Goal: Information Seeking & Learning: Learn about a topic

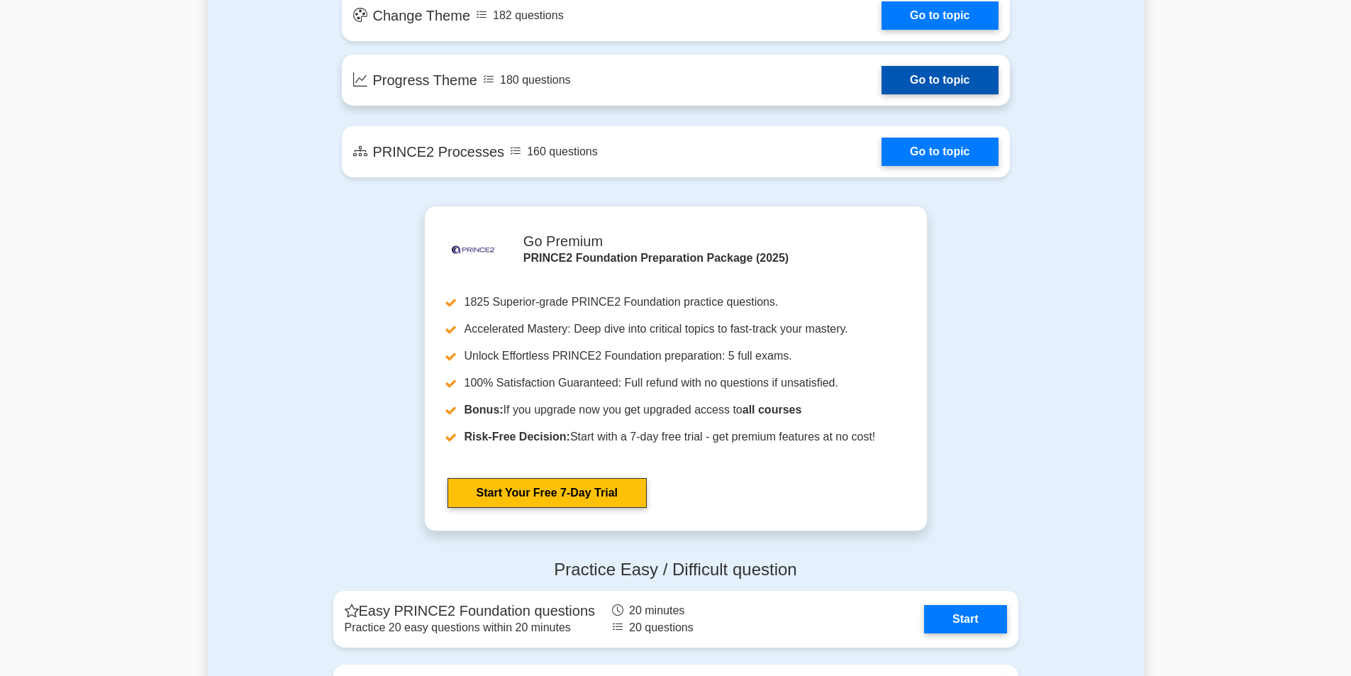
scroll to position [1348, 0]
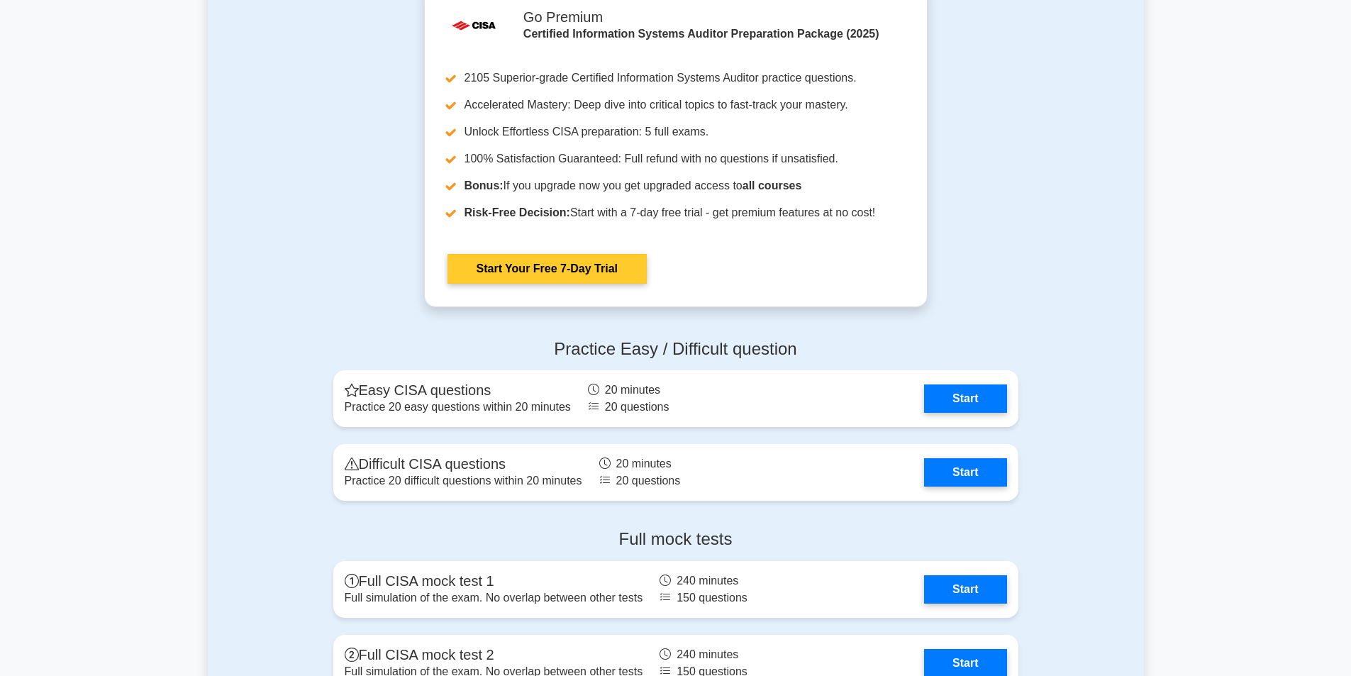
scroll to position [1732, 0]
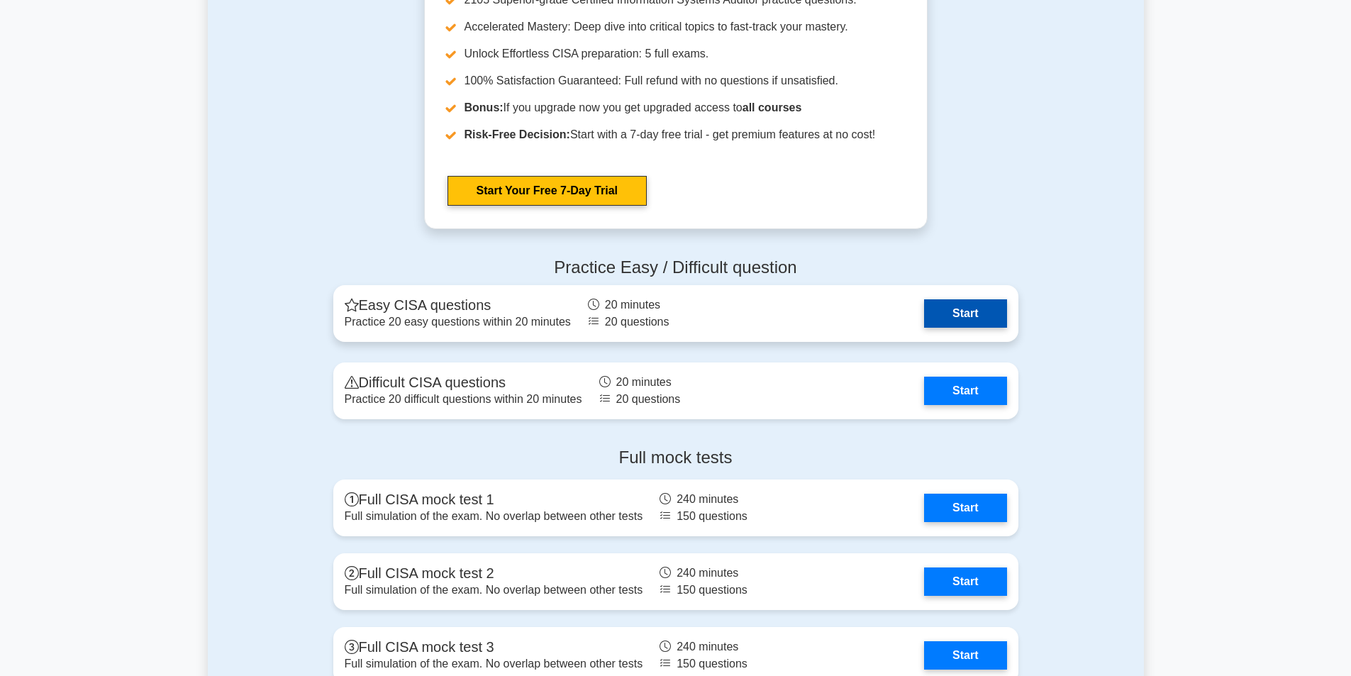
click at [924, 309] on link "Start" at bounding box center [965, 313] width 82 height 28
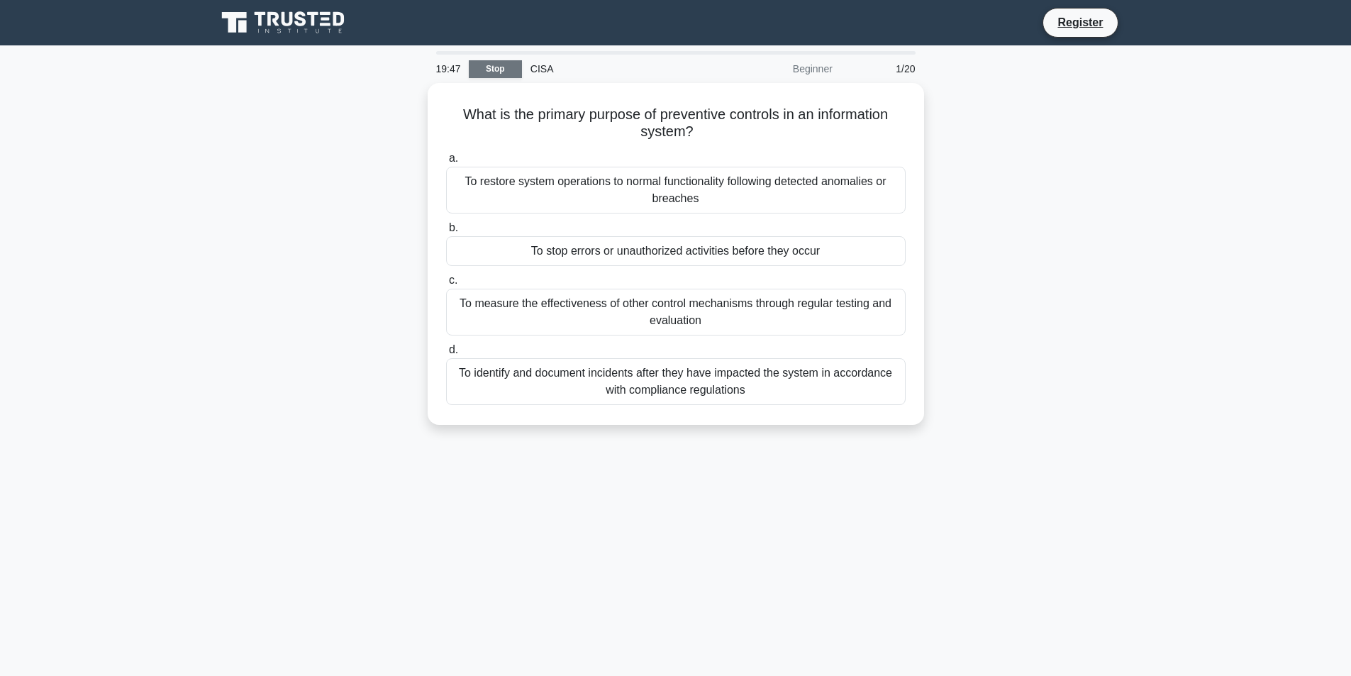
click at [504, 66] on link "Stop" at bounding box center [495, 69] width 53 height 18
